Goal: Task Accomplishment & Management: Complete application form

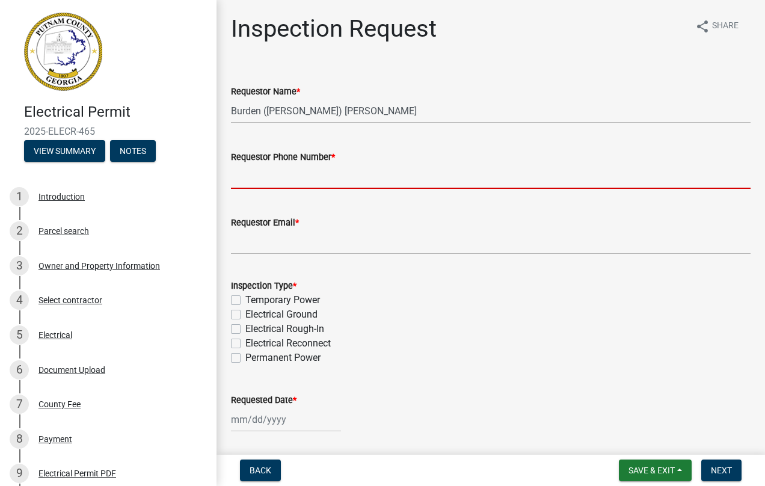
click at [288, 180] on input "Requestor Phone Number *" at bounding box center [490, 176] width 519 height 25
type input "4782565822"
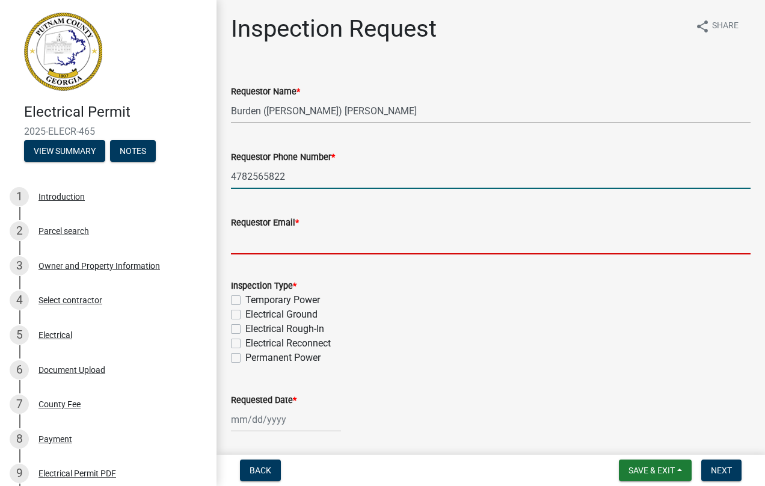
type input "[EMAIL_ADDRESS][PERSON_NAME][DOMAIN_NAME]"
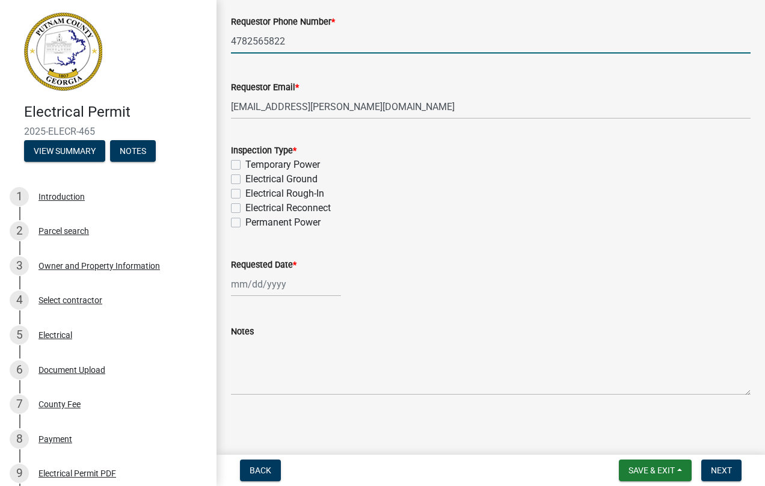
scroll to position [137, 0]
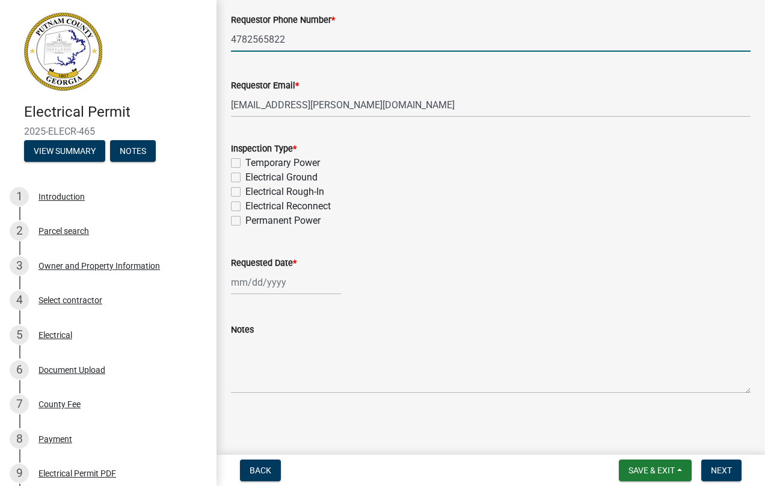
click at [245, 204] on label "Electrical Reconnect" at bounding box center [287, 206] width 85 height 14
click at [245, 204] on input "Electrical Reconnect" at bounding box center [249, 203] width 8 height 8
checkbox input "true"
checkbox input "false"
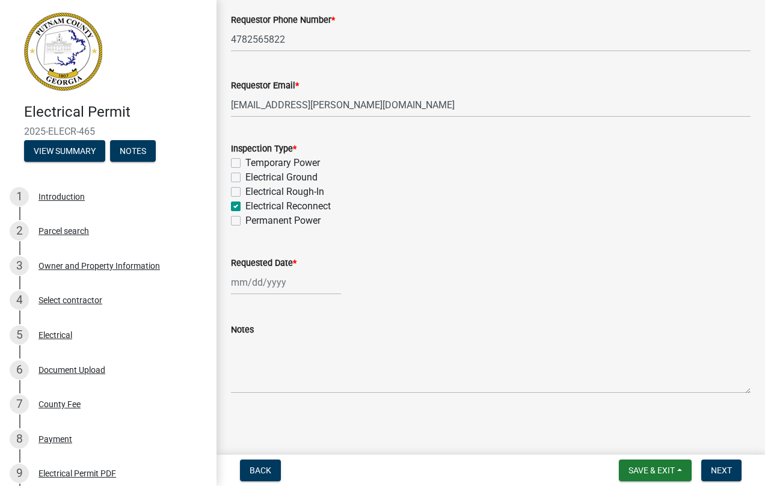
checkbox input "false"
checkbox input "true"
checkbox input "false"
click at [243, 284] on div at bounding box center [286, 282] width 110 height 25
select select "8"
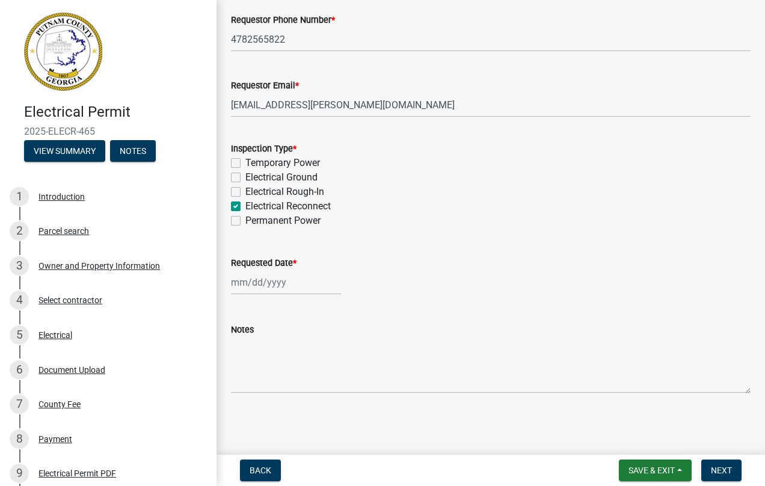
select select "2025"
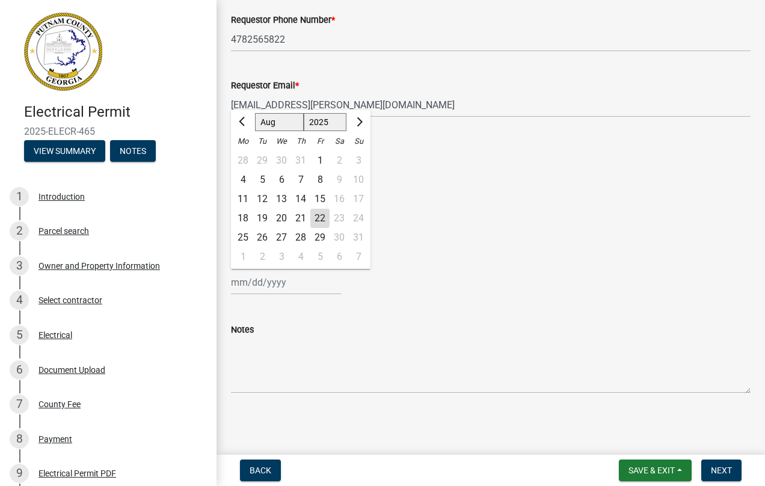
click at [261, 237] on div "26" at bounding box center [262, 237] width 19 height 19
type input "[DATE]"
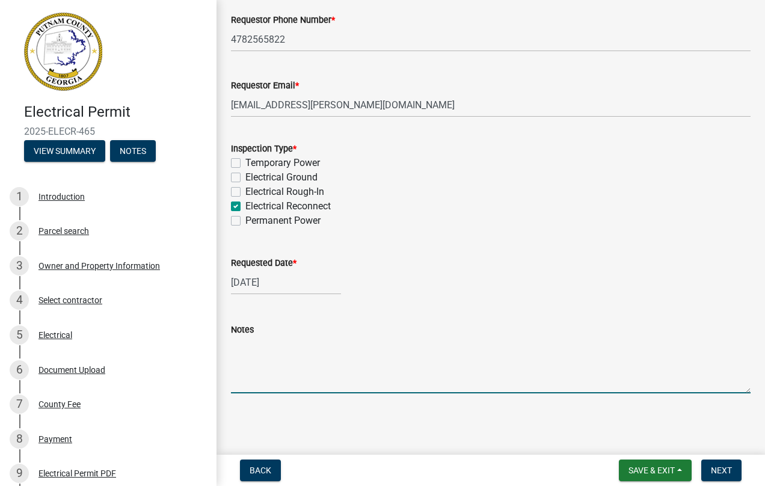
click at [286, 382] on textarea "Notes" at bounding box center [490, 365] width 519 height 57
type textarea "Please let me know about what time so i can let the home owner know you are com…"
click at [708, 464] on button "Next" at bounding box center [721, 470] width 40 height 22
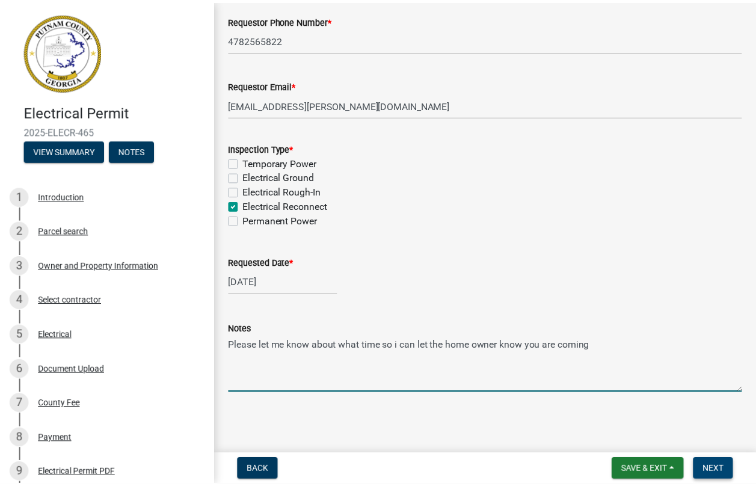
scroll to position [0, 0]
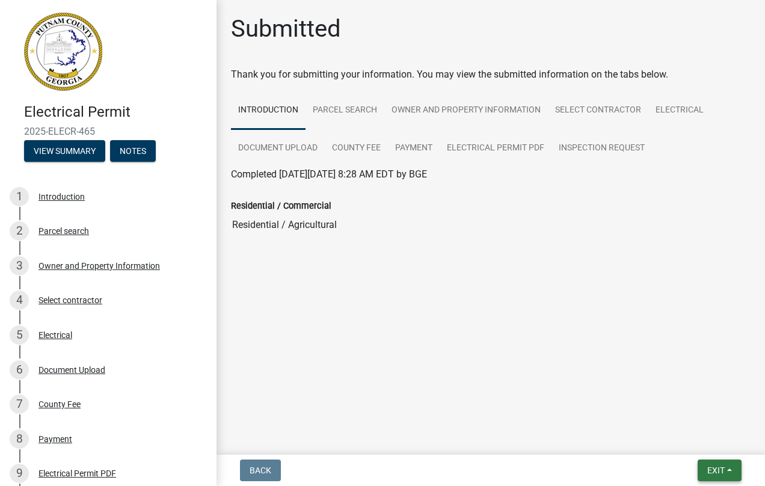
click at [728, 470] on button "Exit" at bounding box center [719, 470] width 44 height 22
click at [682, 436] on button "Save & Exit" at bounding box center [693, 438] width 96 height 29
